Goal: Navigation & Orientation: Find specific page/section

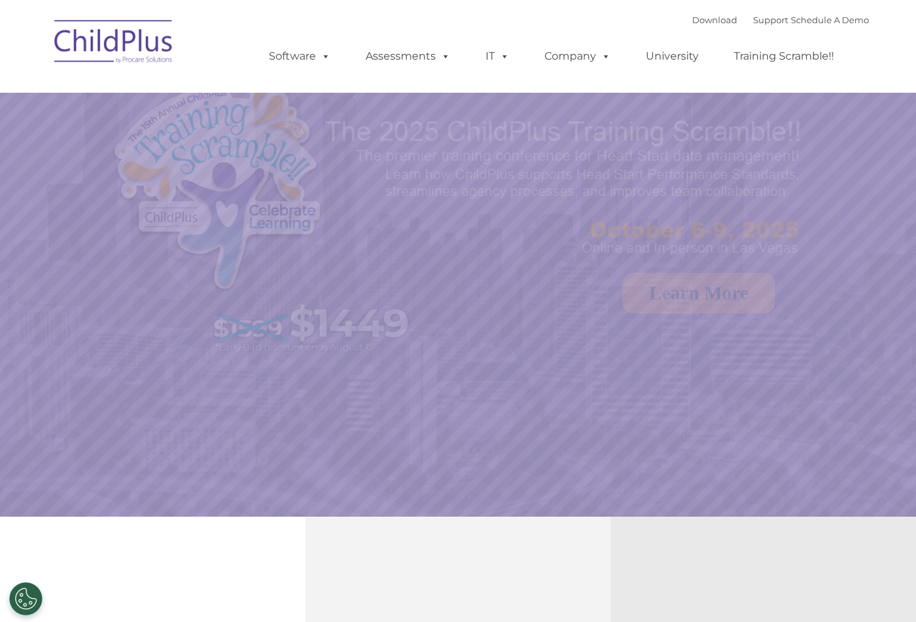
select select "MEDIUM"
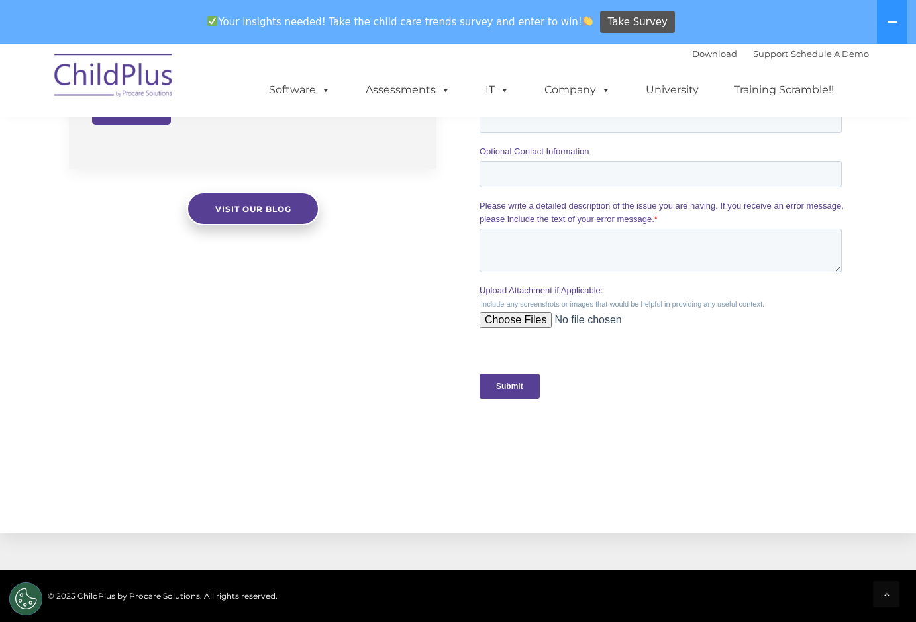
scroll to position [1397, 0]
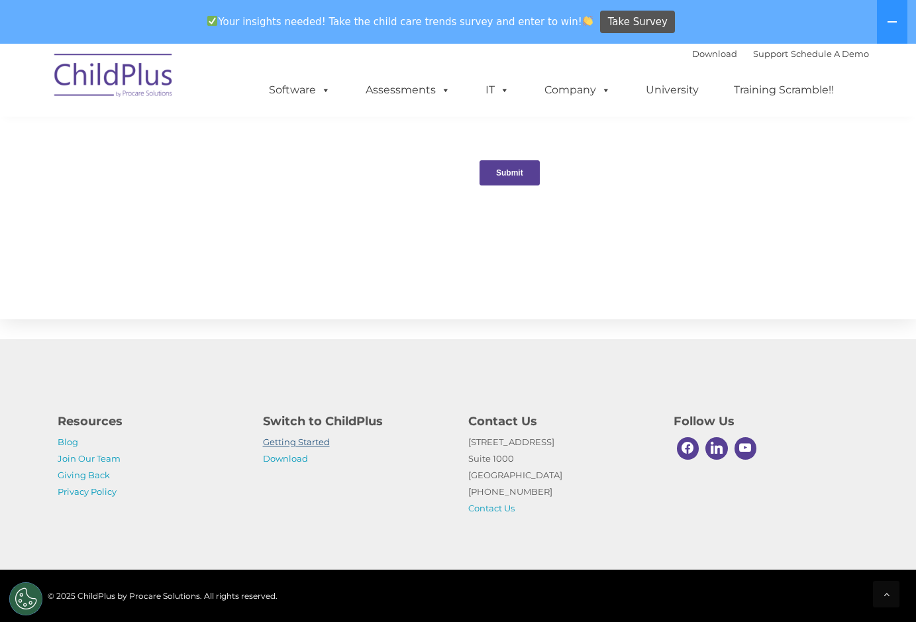
click at [285, 443] on link "Getting Started" at bounding box center [296, 442] width 67 height 11
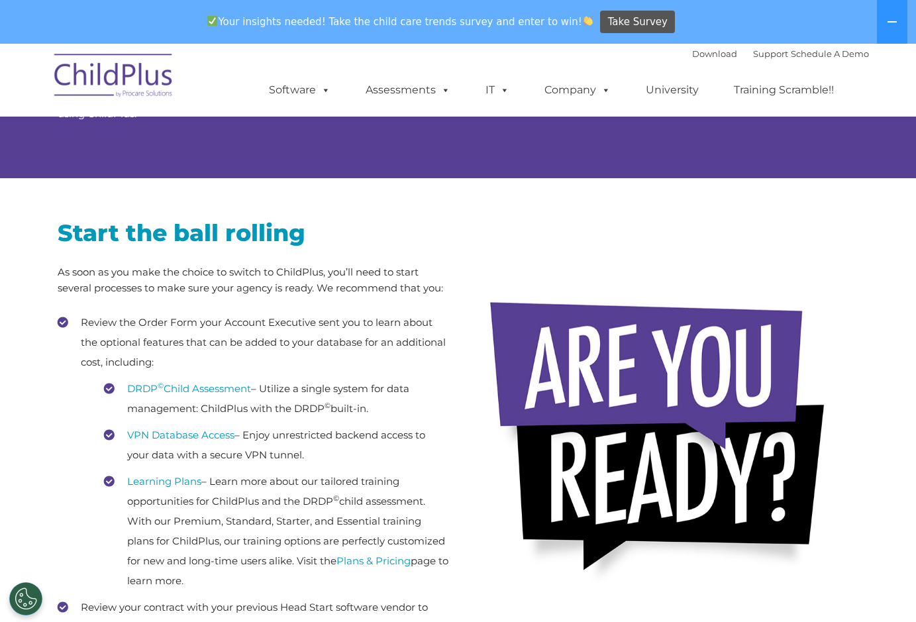
scroll to position [129, 0]
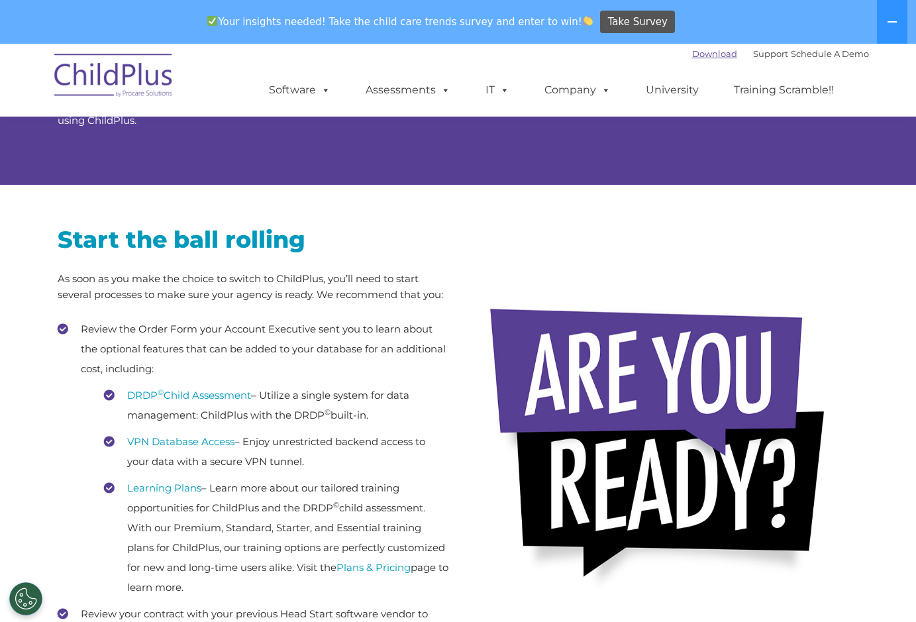
click at [692, 52] on link "Download" at bounding box center [714, 53] width 45 height 11
